Goal: Information Seeking & Learning: Learn about a topic

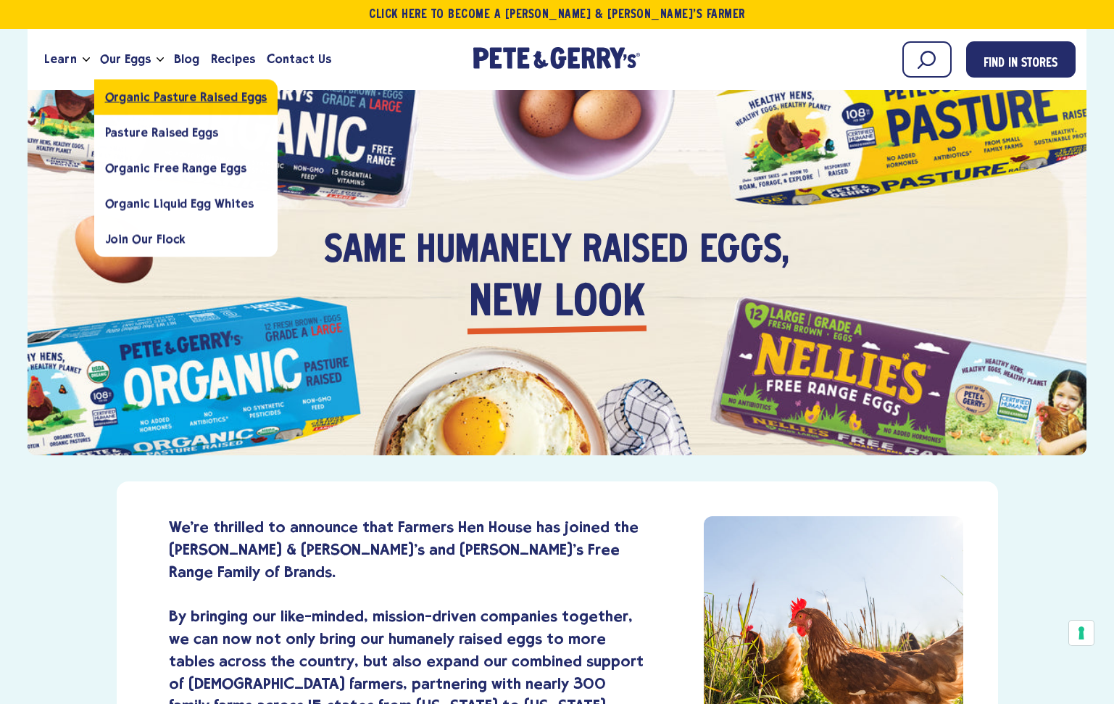
click at [130, 96] on span "Organic Pasture Raised Eggs" at bounding box center [186, 97] width 162 height 14
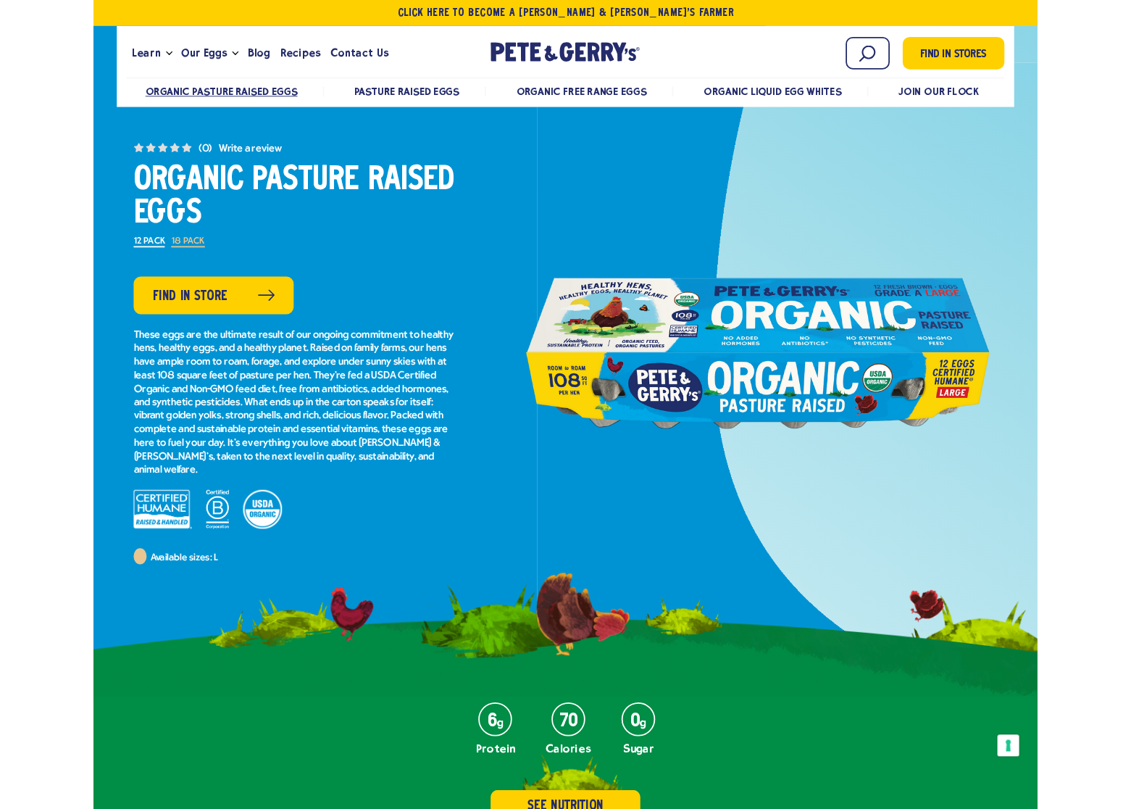
scroll to position [49, 0]
